Goal: Information Seeking & Learning: Learn about a topic

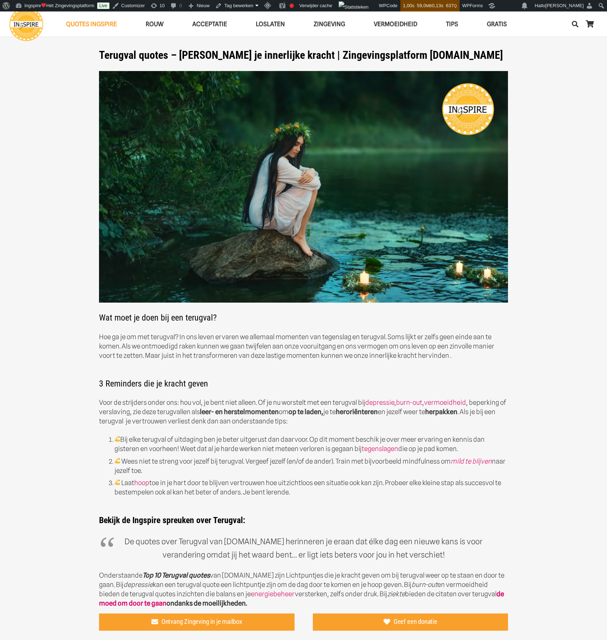
drag, startPoint x: 575, startPoint y: 23, endPoint x: 571, endPoint y: 23, distance: 3.7
click at [575, 23] on icon "Zoeken" at bounding box center [575, 24] width 6 height 18
type input "zingeving"
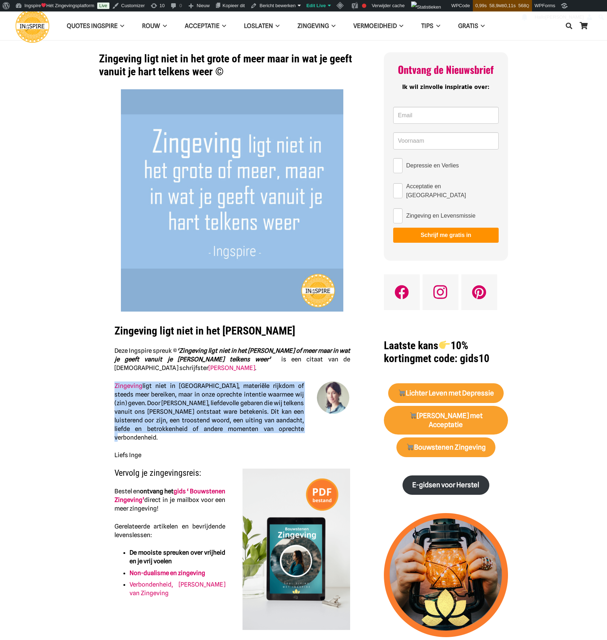
drag, startPoint x: 109, startPoint y: 385, endPoint x: 268, endPoint y: 431, distance: 165.2
click at [268, 431] on div "Zingeving ligt niet in het grote Deze Ingspire spreuk © ‘Zingeving ligt niet in…" at bounding box center [232, 368] width 254 height 558
copy p "Zingeving ligt niet in grootsheid, materiële rijkdom of steeds meer bereiken, m…"
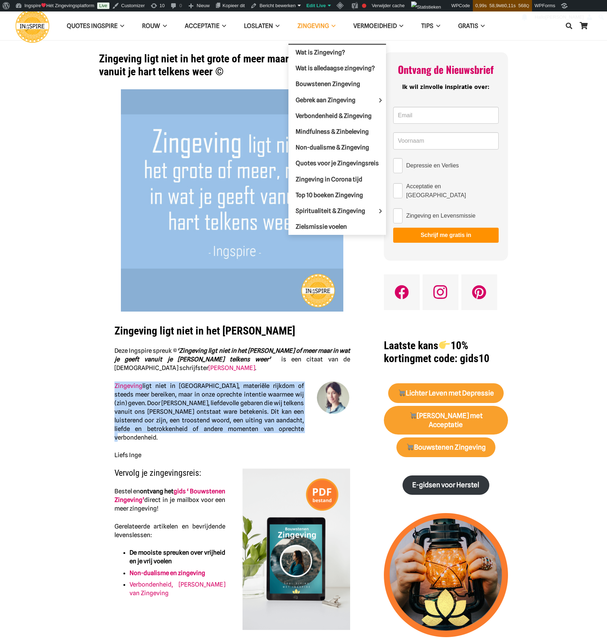
click at [308, 27] on span "Zingeving" at bounding box center [313, 25] width 32 height 7
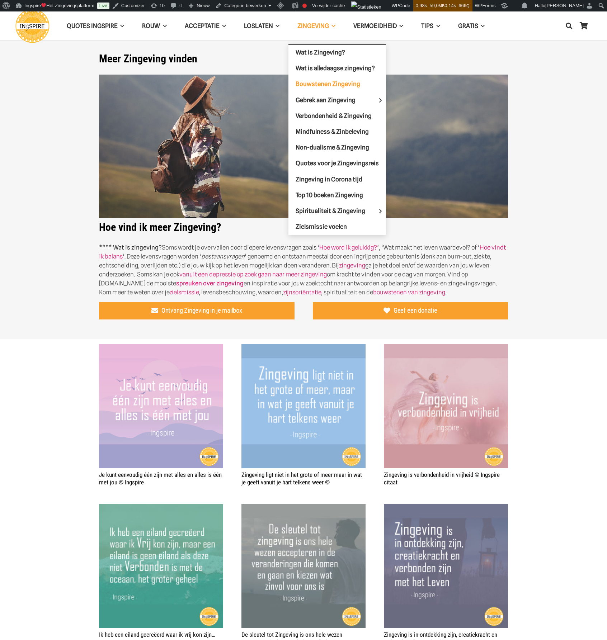
click at [329, 82] on span "Bouwstenen Zingeving" at bounding box center [328, 83] width 65 height 7
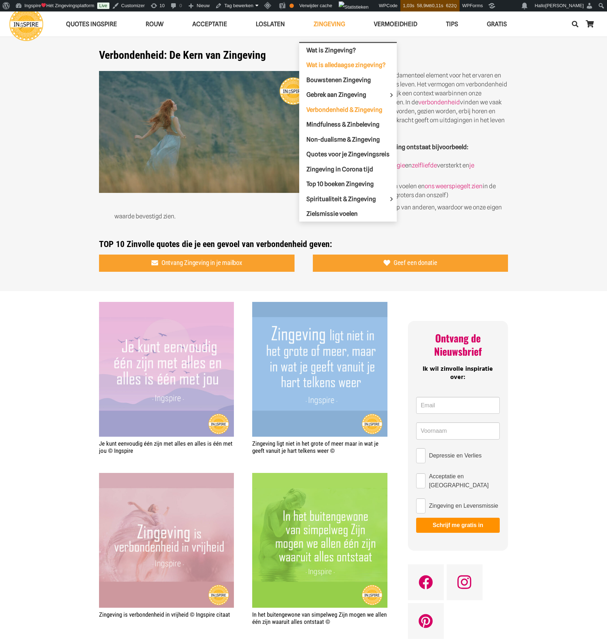
click at [331, 65] on span "Wat is alledaagse zingeving?" at bounding box center [345, 64] width 79 height 7
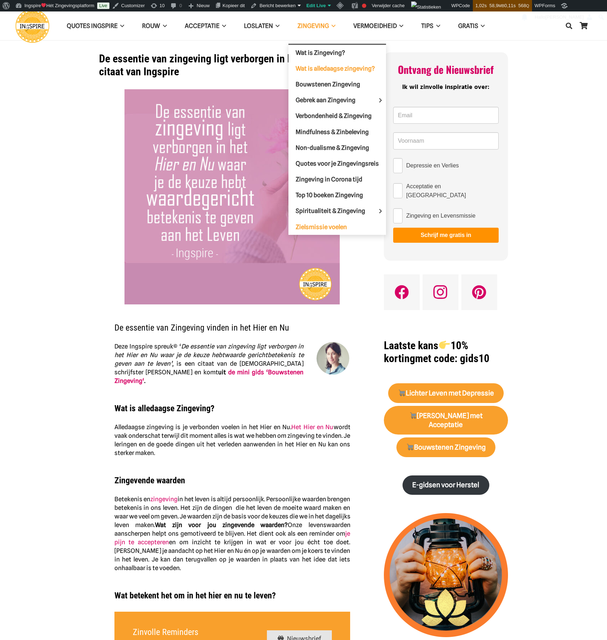
click at [306, 225] on span "Zielsmissie voelen" at bounding box center [321, 226] width 51 height 7
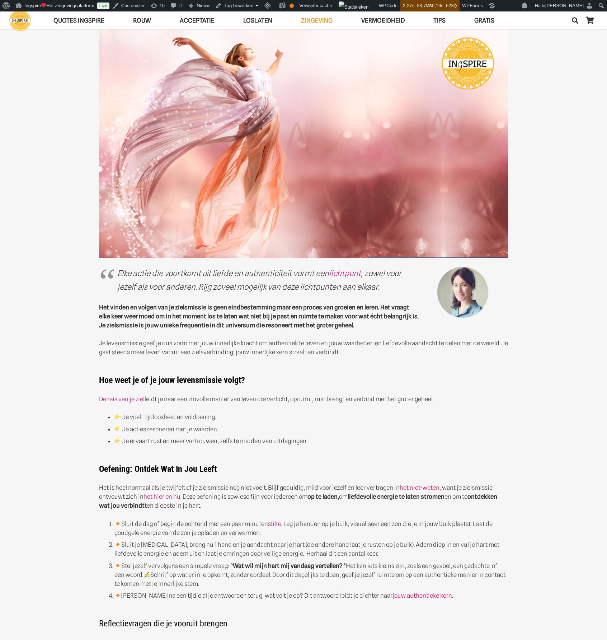
scroll to position [72, 0]
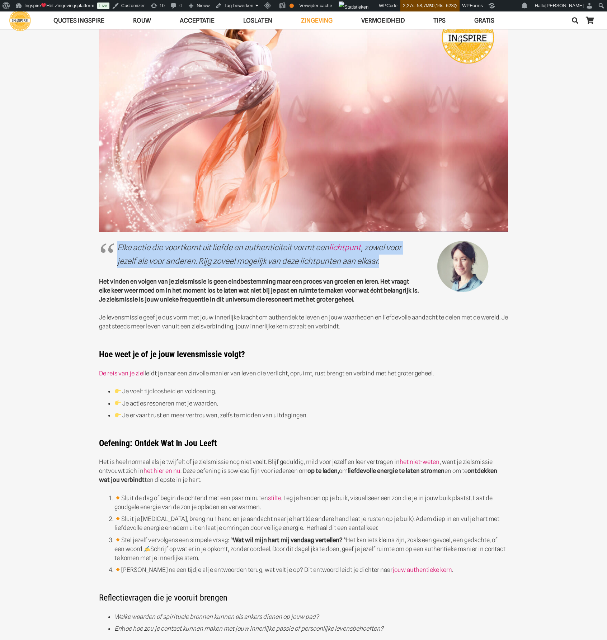
drag, startPoint x: 382, startPoint y: 262, endPoint x: 114, endPoint y: 245, distance: 268.5
click at [114, 245] on blockquote "Elke actie die voortkomt uit liefde en authenticiteit vormt een lichtpunt , zow…" at bounding box center [303, 254] width 409 height 27
copy em "Elke actie die voortkomt uit liefde en authenticiteit vormt een lichtpunt , zow…"
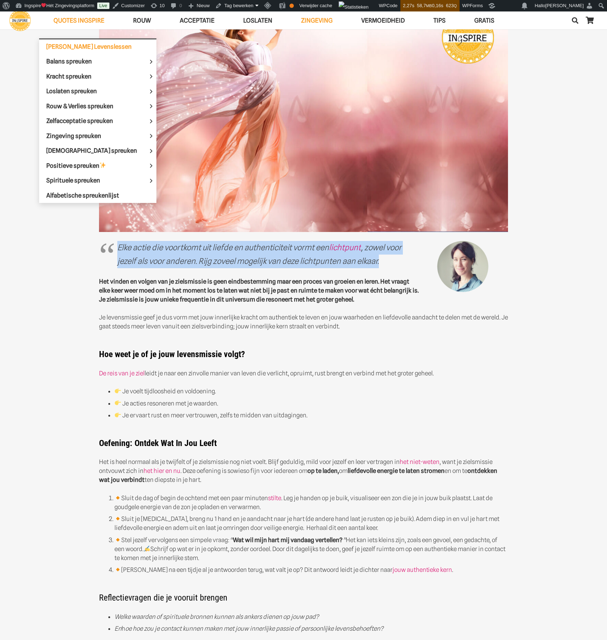
click at [64, 45] on span "[PERSON_NAME] Levenslessen" at bounding box center [88, 46] width 85 height 7
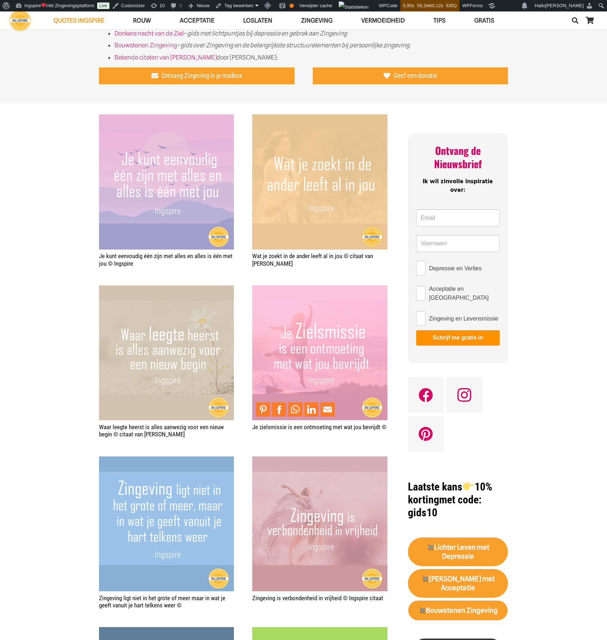
scroll to position [502, 0]
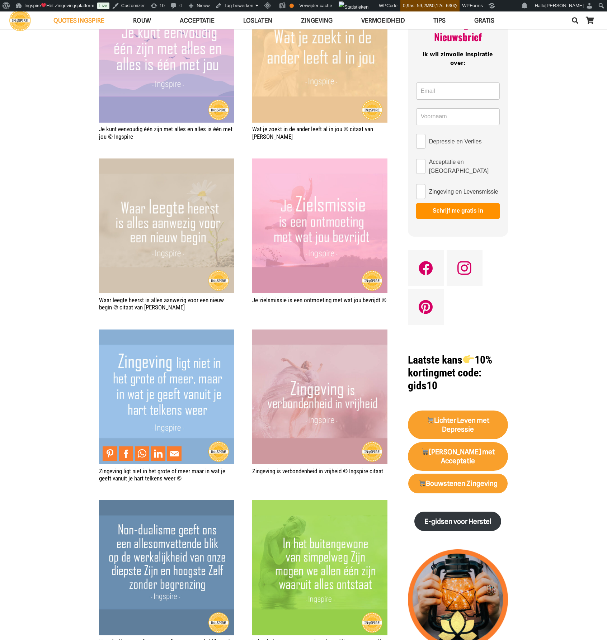
click at [177, 385] on img "Zingeving ligt niet in het grote of meer maar in wat je geeft vanuit je hart te…" at bounding box center [166, 397] width 135 height 135
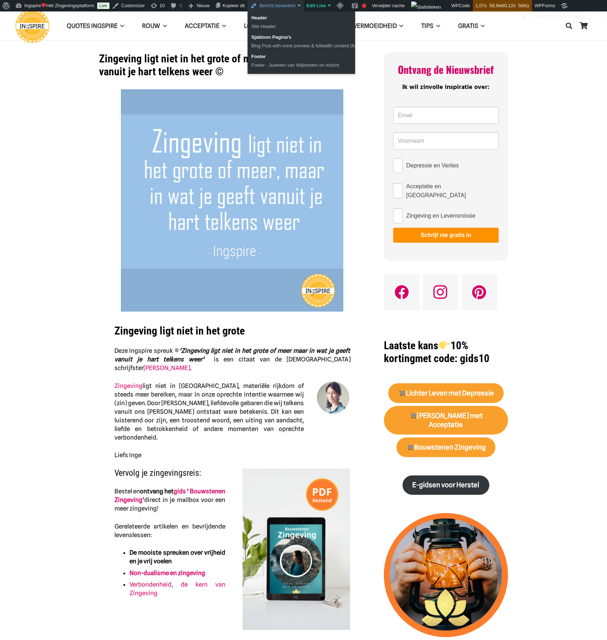
click at [272, 5] on link "Bericht bewerken" at bounding box center [276, 5] width 56 height 11
